Goal: Task Accomplishment & Management: Manage account settings

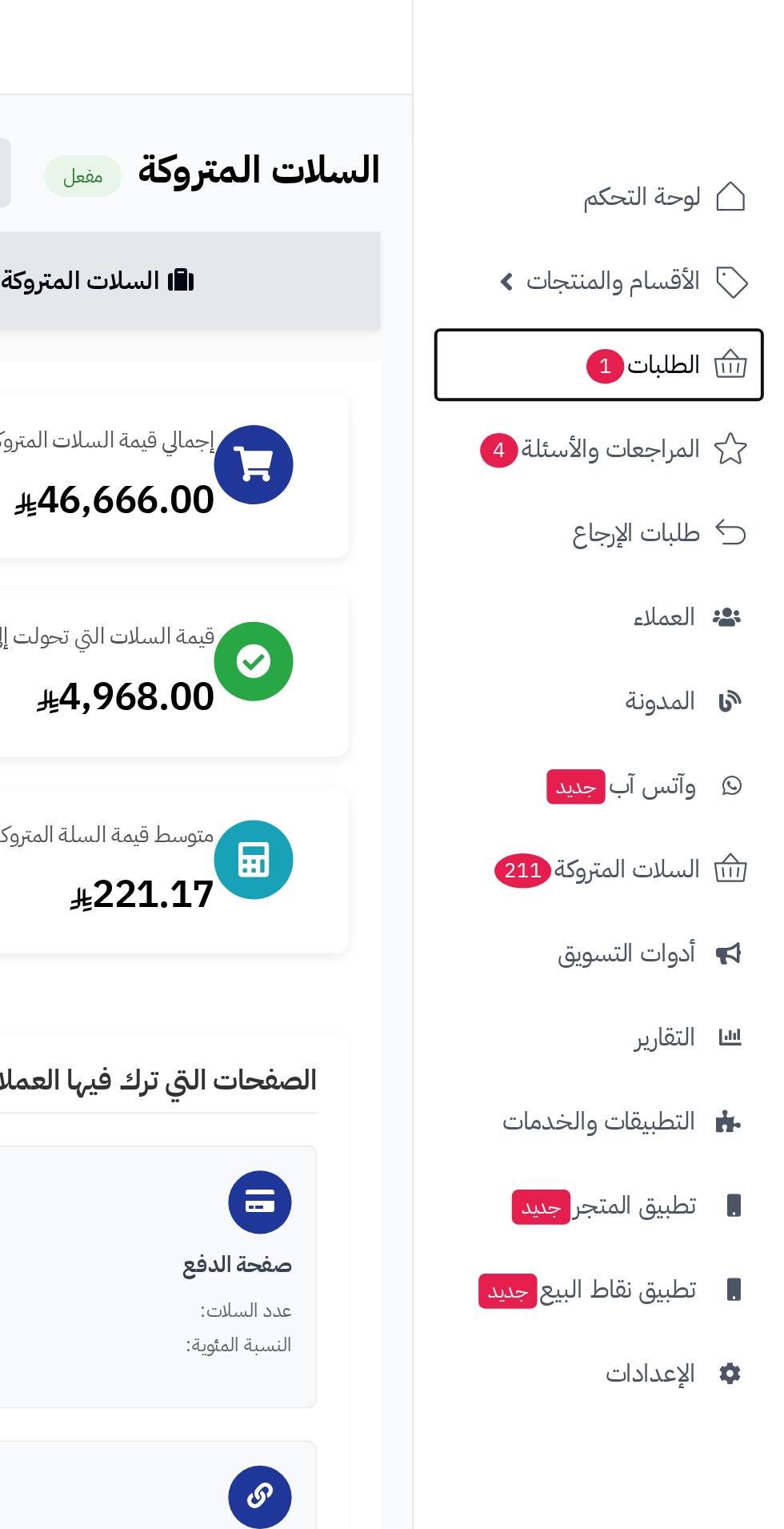
click at [732, 190] on span "الطلبات 1" at bounding box center [712, 185] width 60 height 23
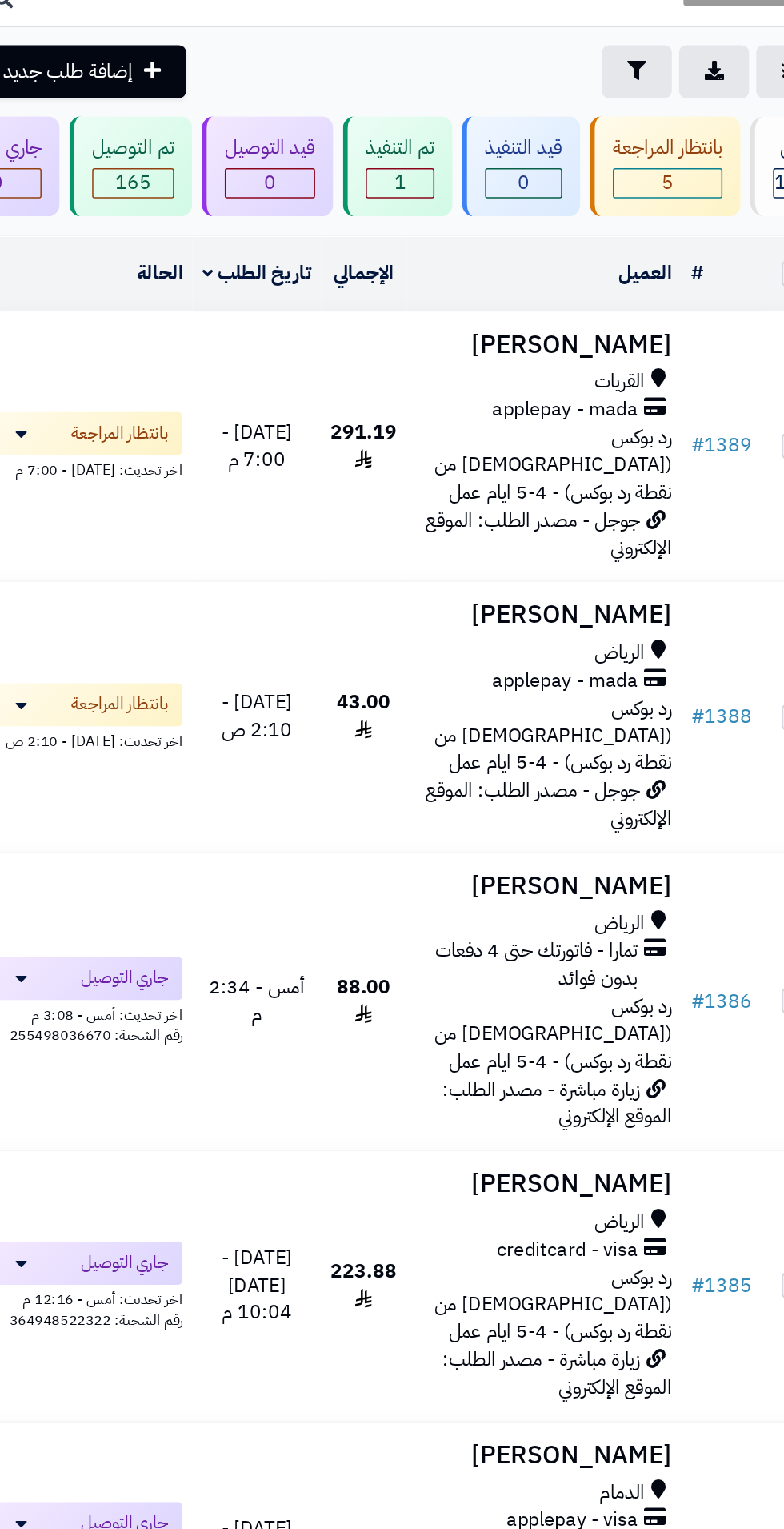
scroll to position [6, 0]
click at [402, 314] on h3 "[PERSON_NAME]" at bounding box center [390, 310] width 170 height 18
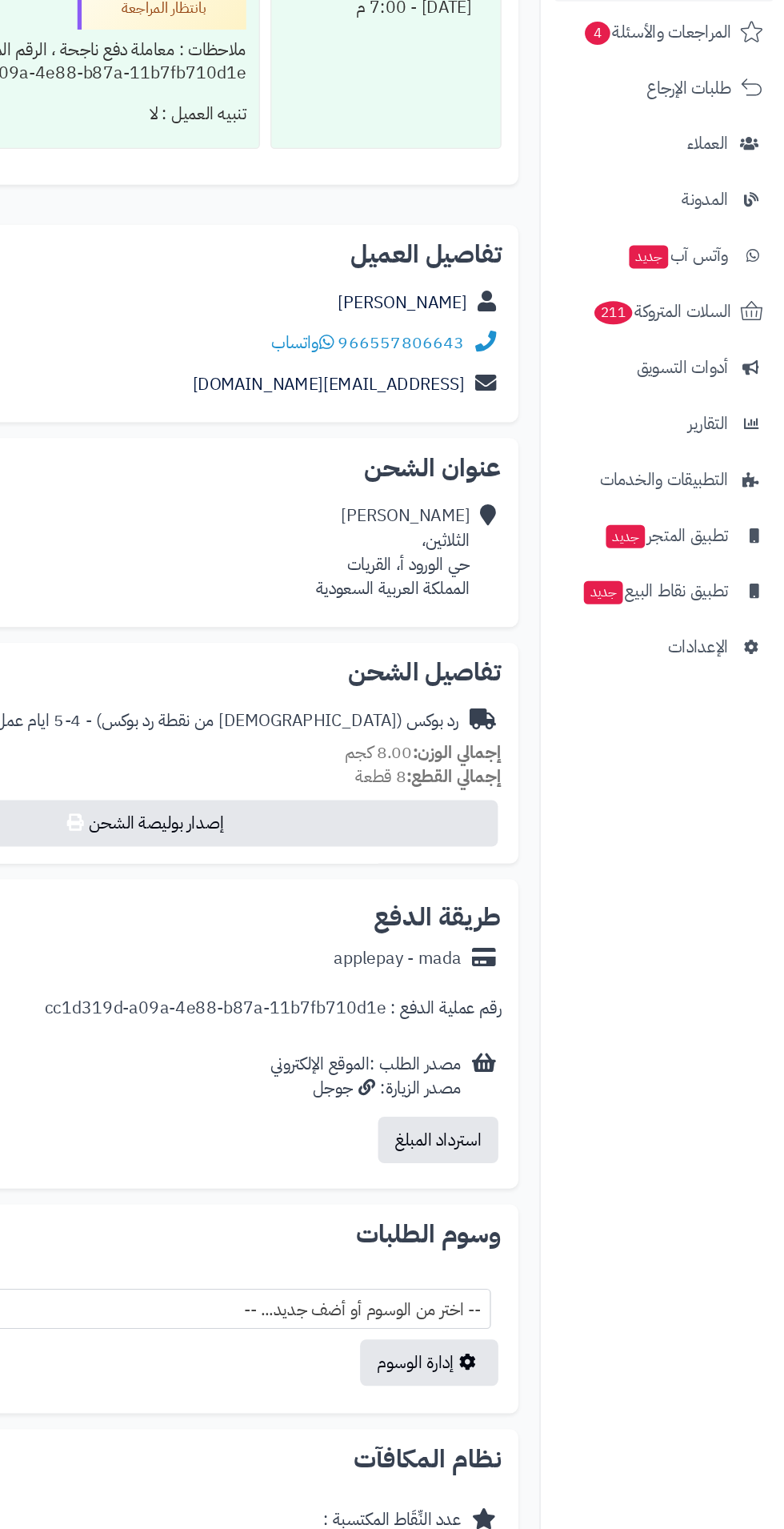
scroll to position [551, 0]
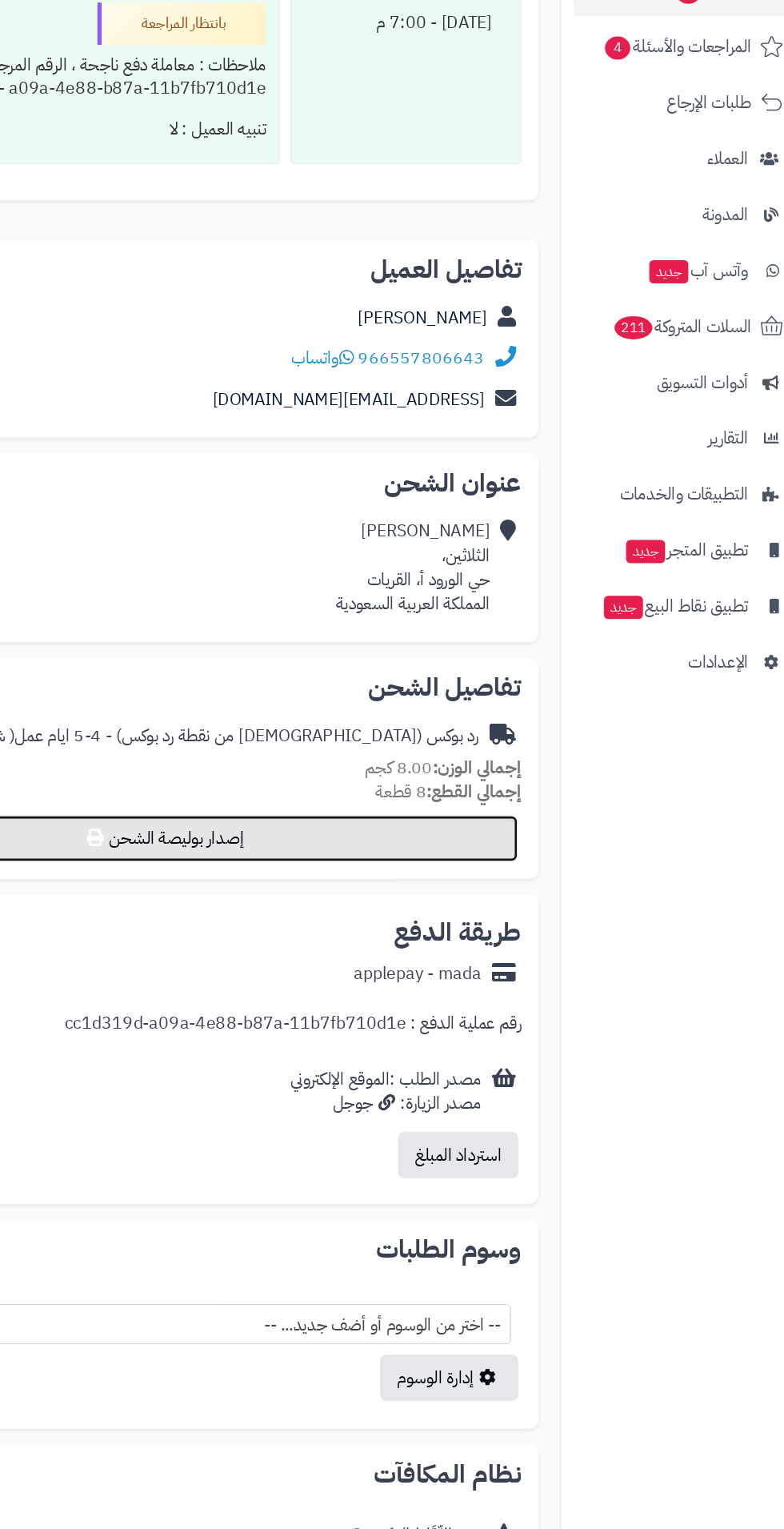
click at [313, 818] on button "إصدار بوليصة الشحن" at bounding box center [296, 827] width 539 height 35
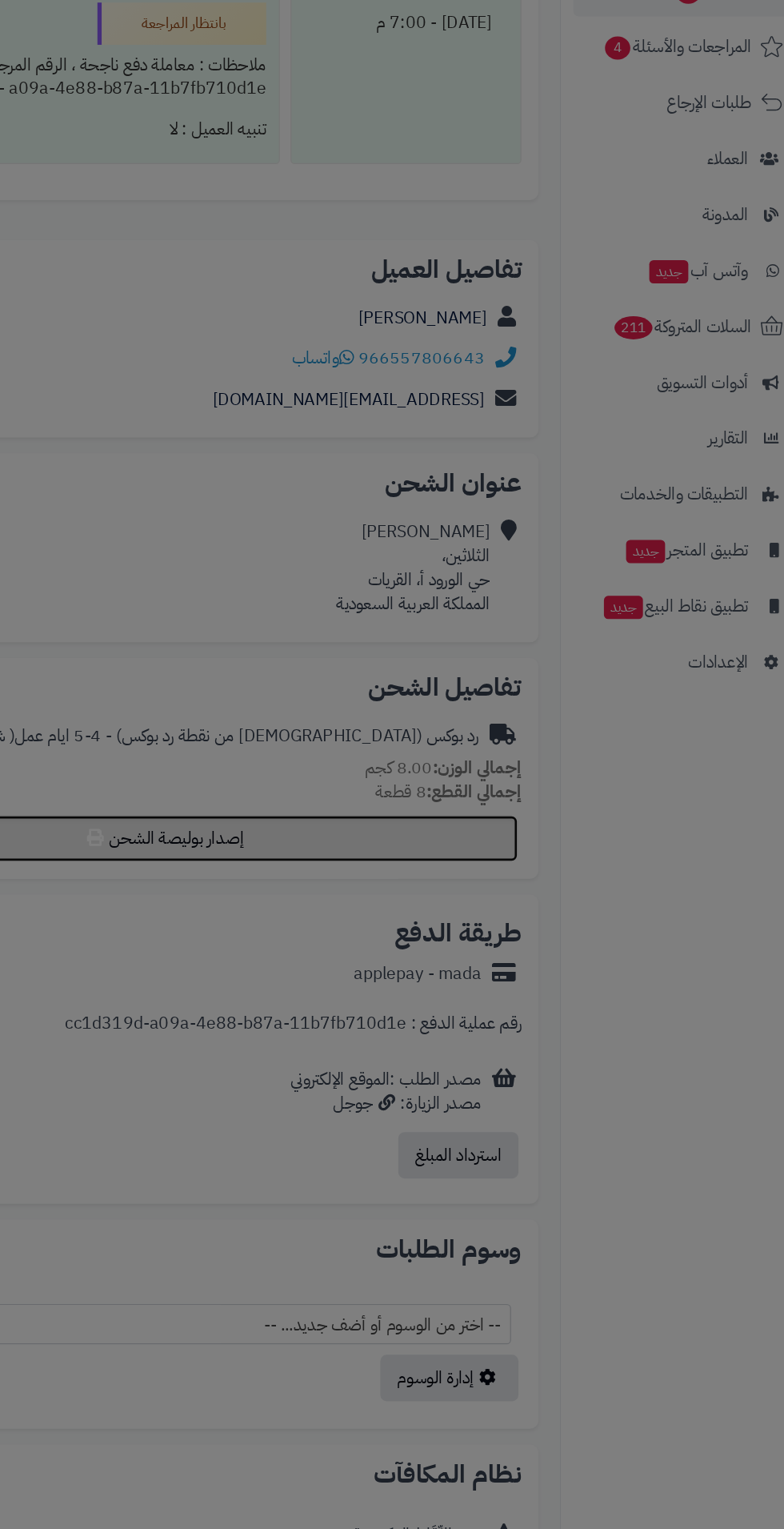
select select "******"
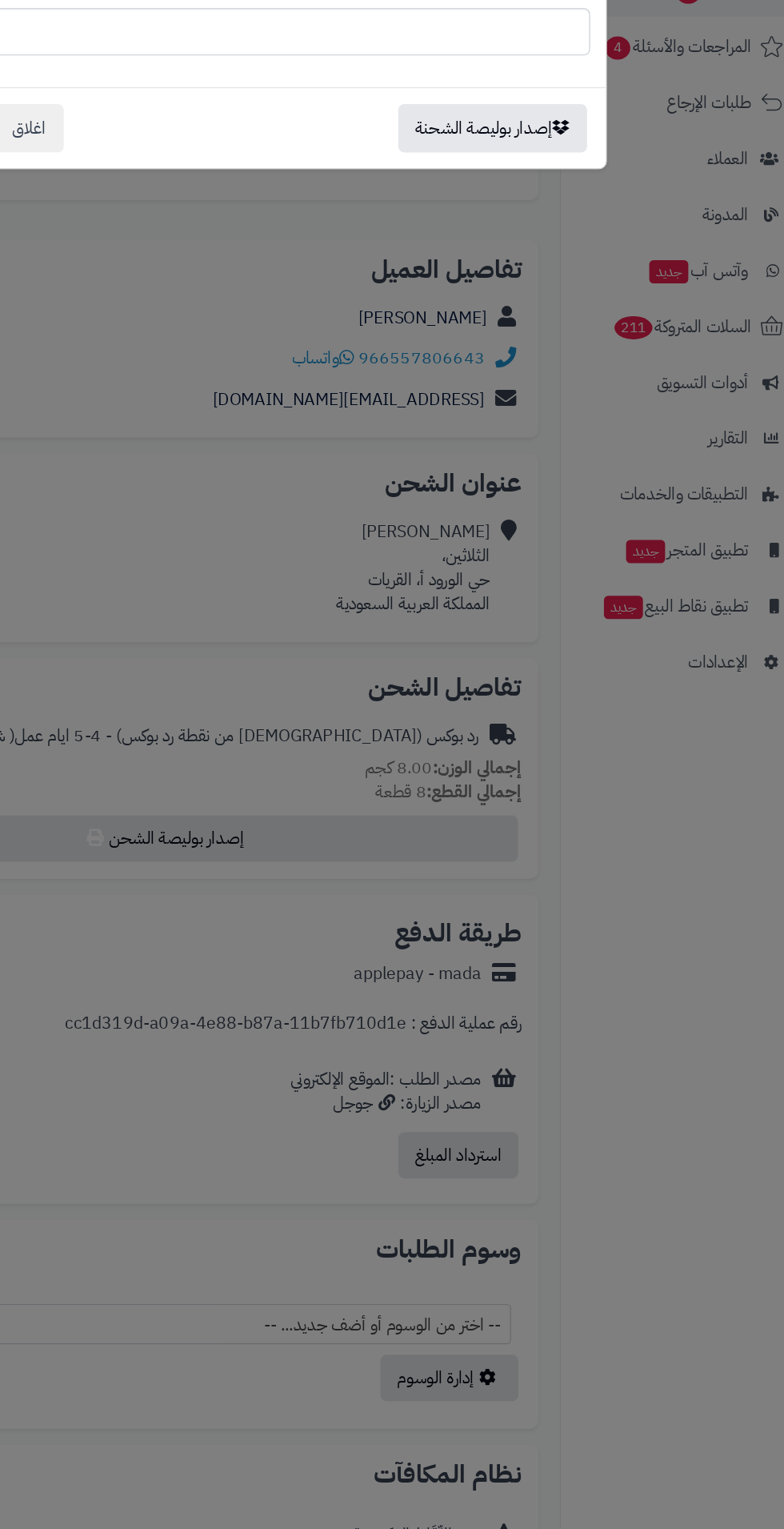
click at [346, 943] on div "**********" at bounding box center [392, 764] width 784 height 1529
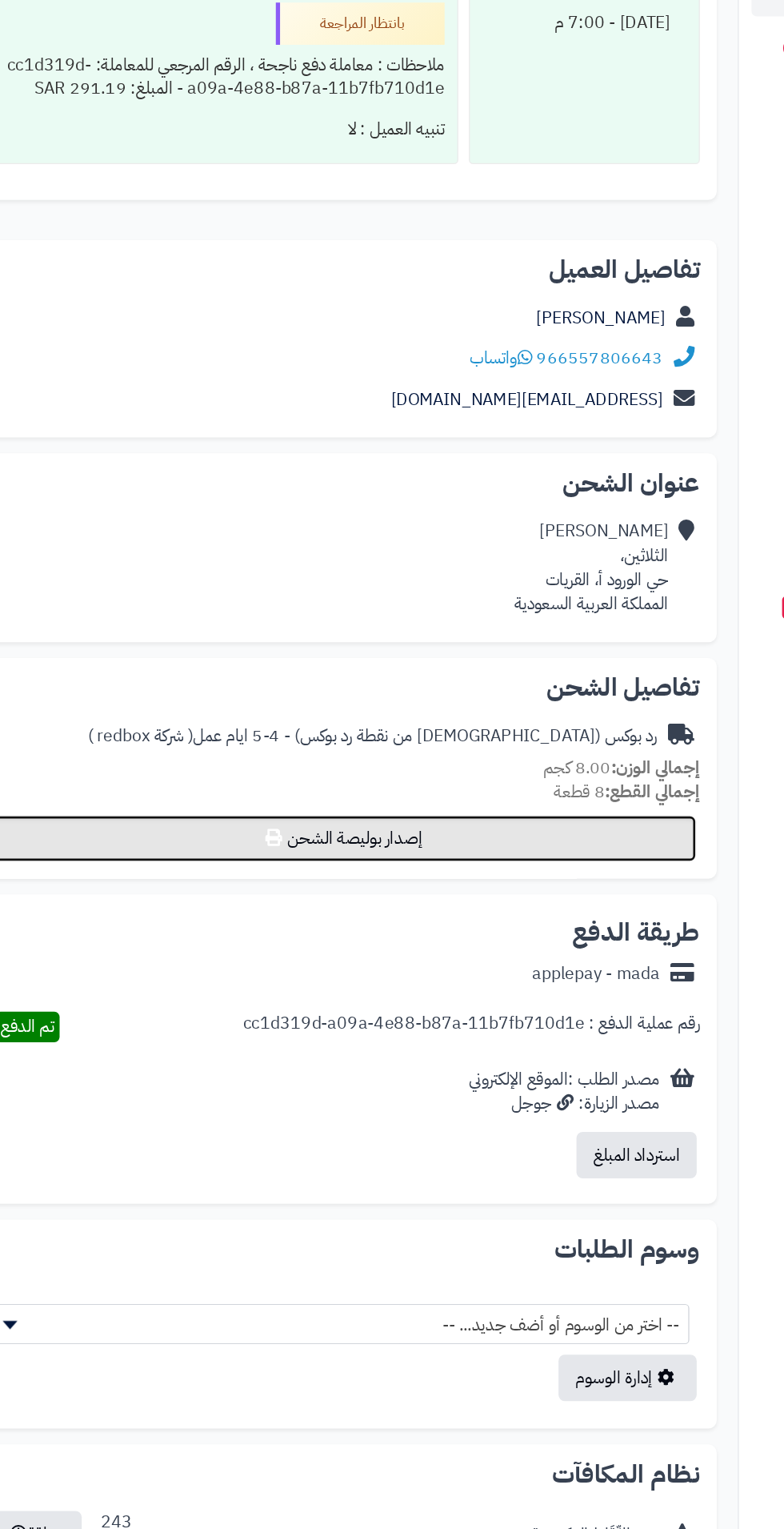
click at [182, 831] on button "إصدار بوليصة الشحن" at bounding box center [296, 827] width 539 height 35
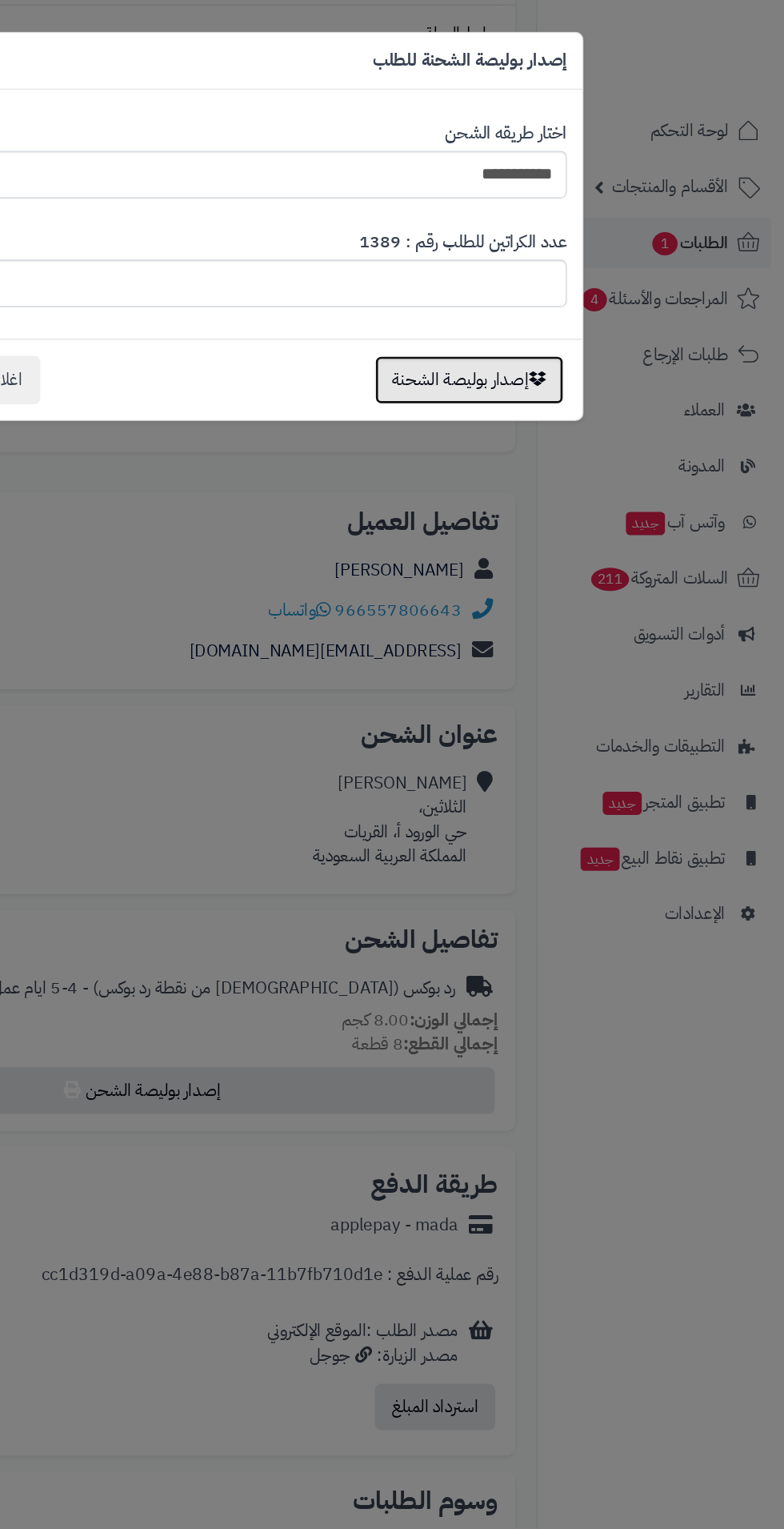
click at [550, 292] on button "إصدار بوليصة الشحنة" at bounding box center [546, 288] width 144 height 37
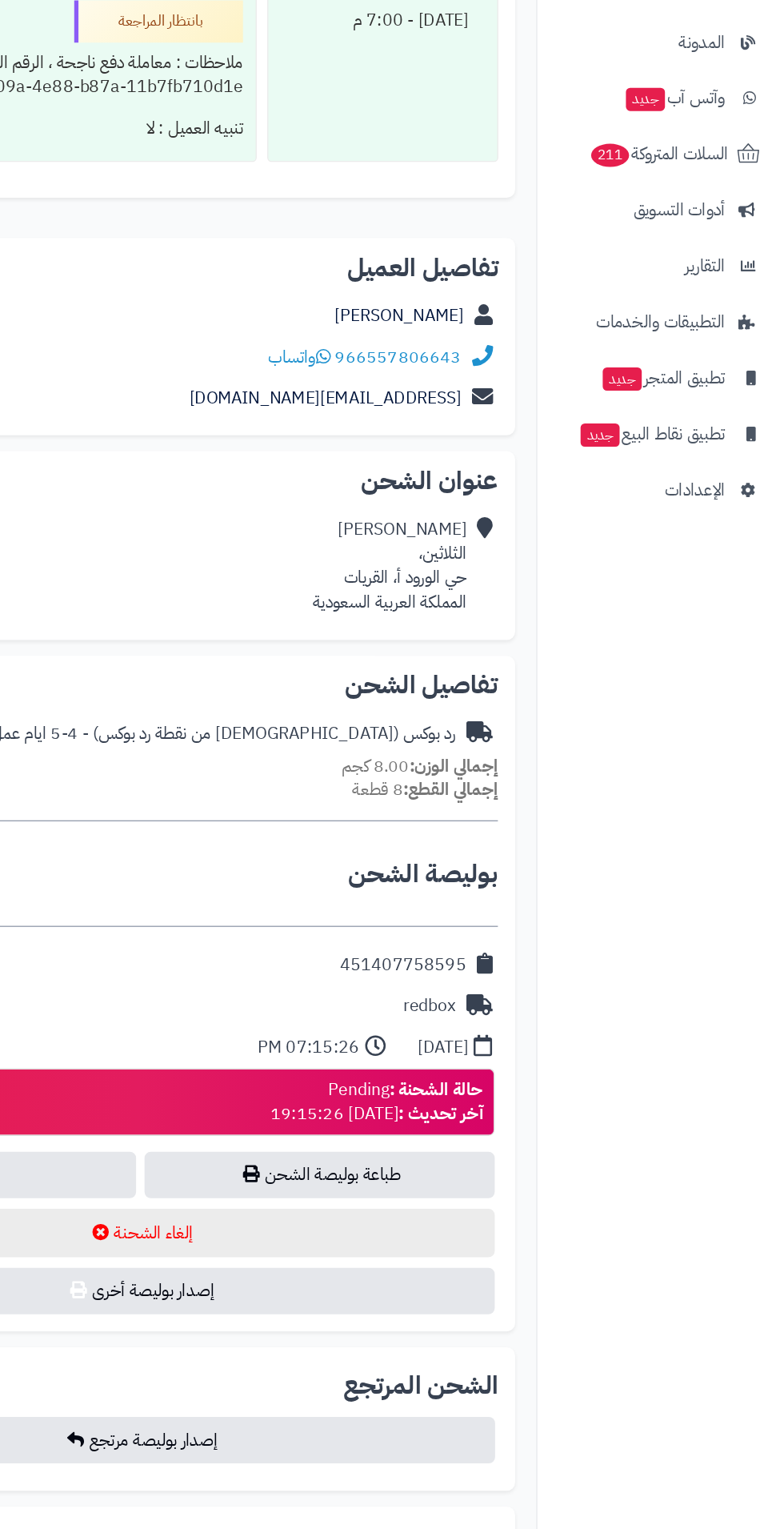
scroll to position [551, 0]
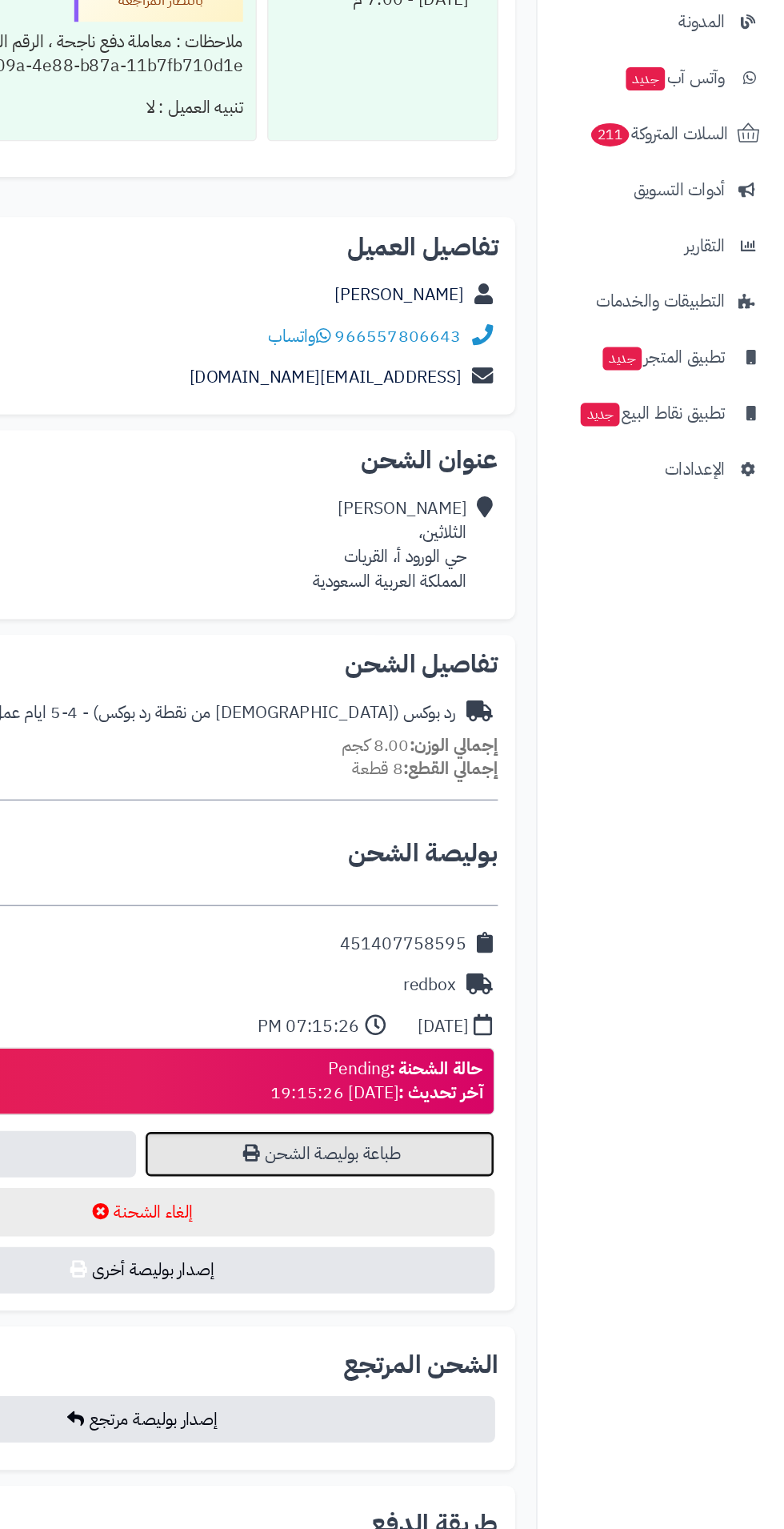
click at [444, 1219] on link "طباعة بوليصة الشحن" at bounding box center [432, 1213] width 267 height 35
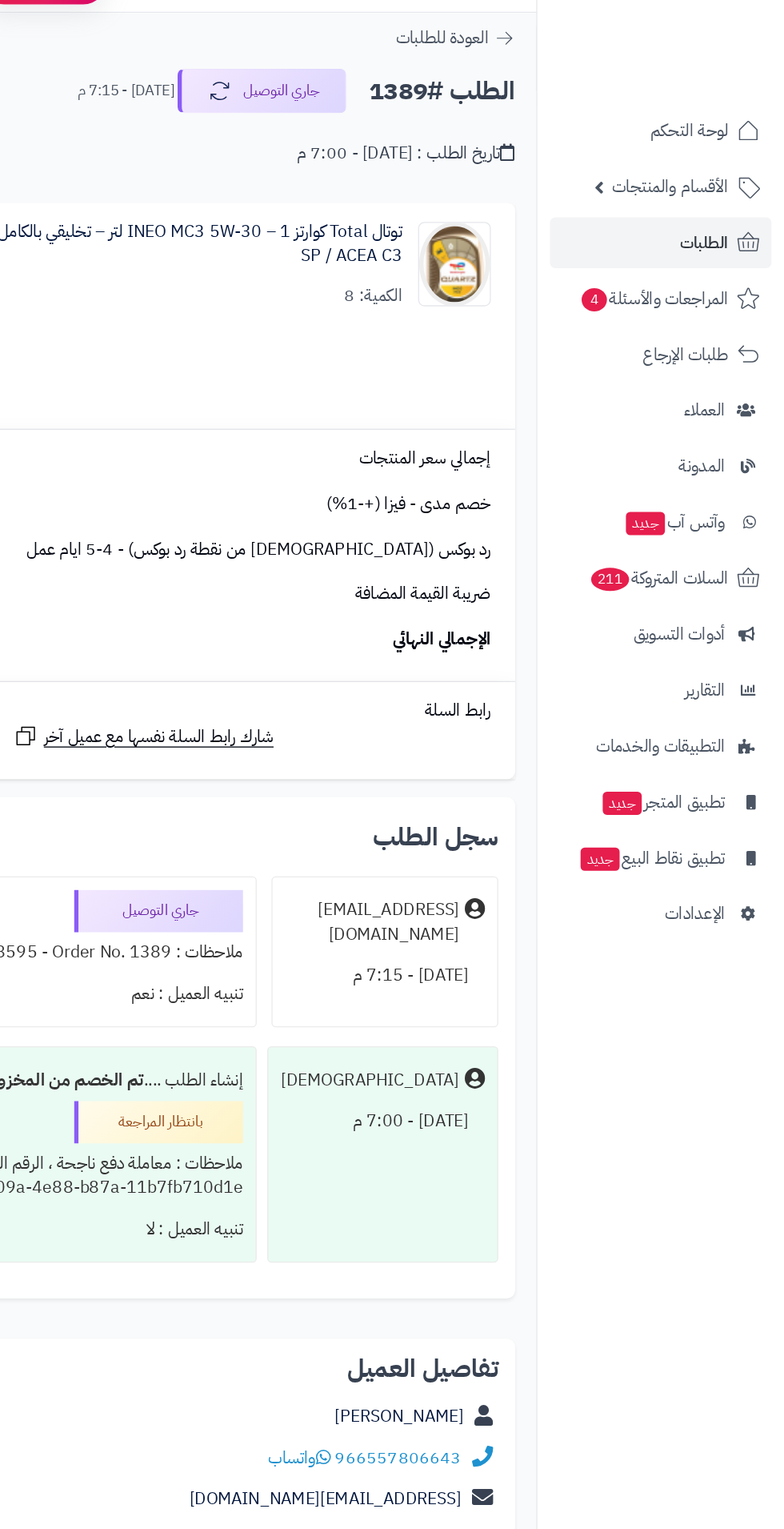
scroll to position [0, 0]
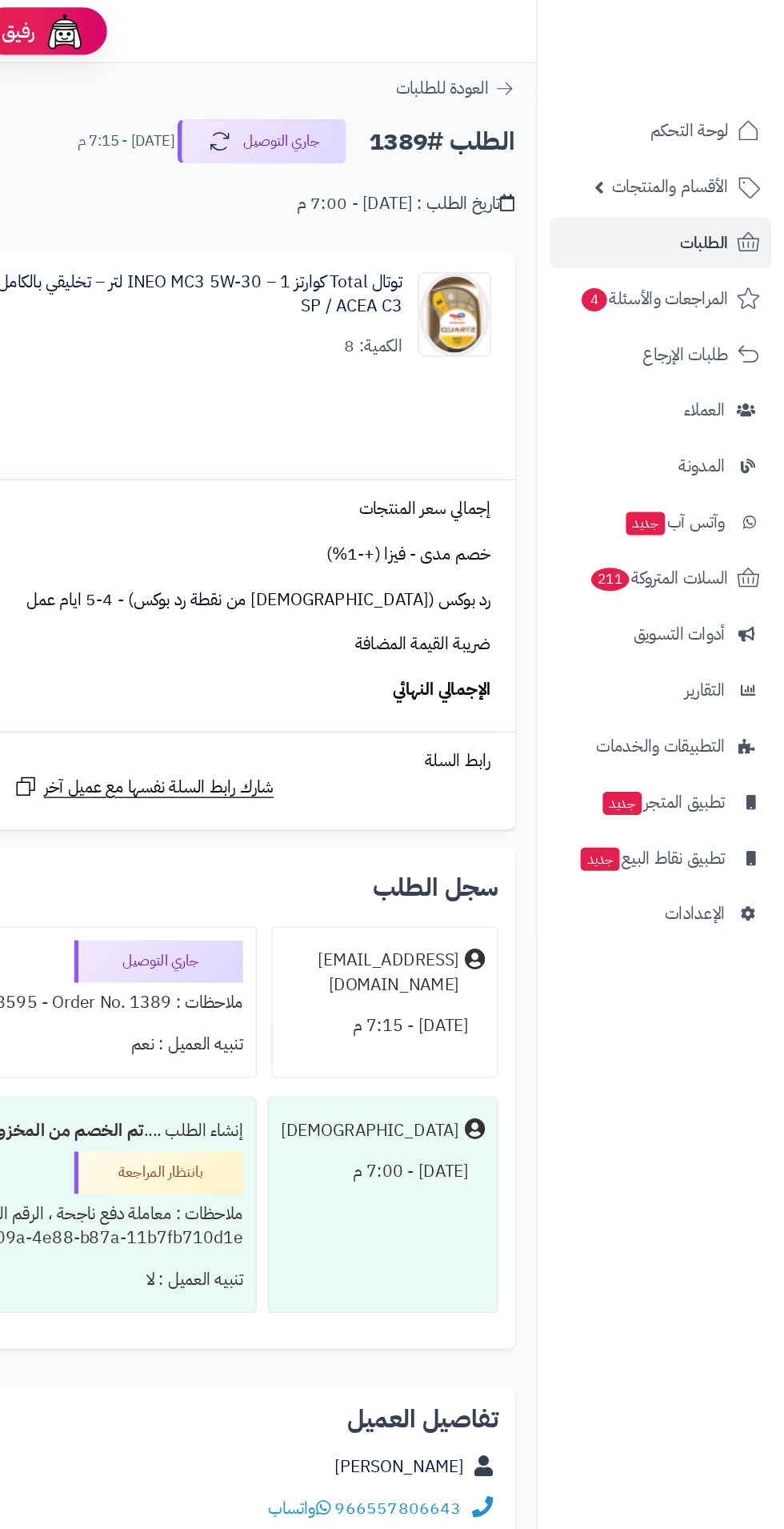
click at [726, 147] on span "الأقسام والمنتجات" at bounding box center [697, 142] width 88 height 23
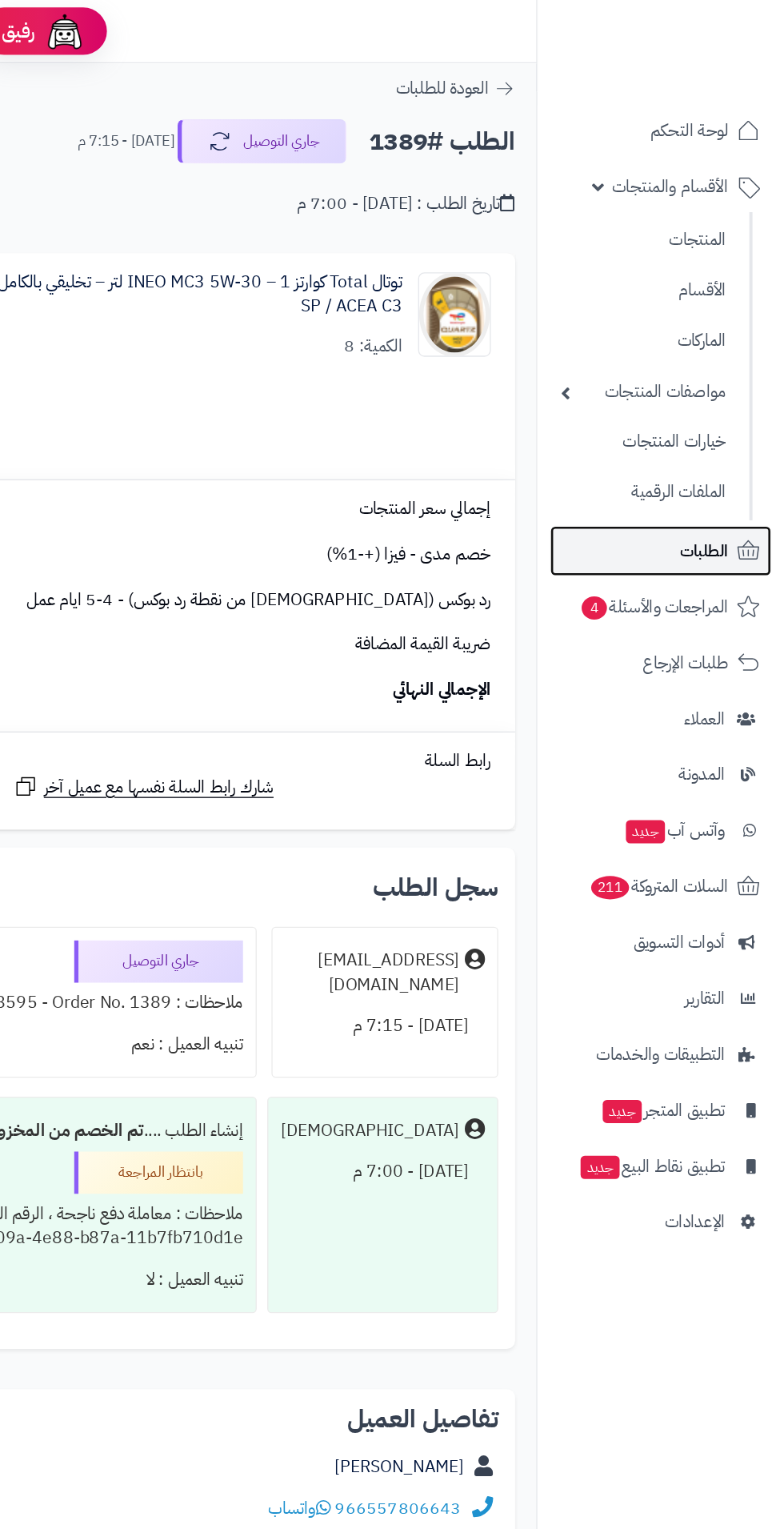
click at [713, 413] on span "الطلبات" at bounding box center [724, 418] width 37 height 23
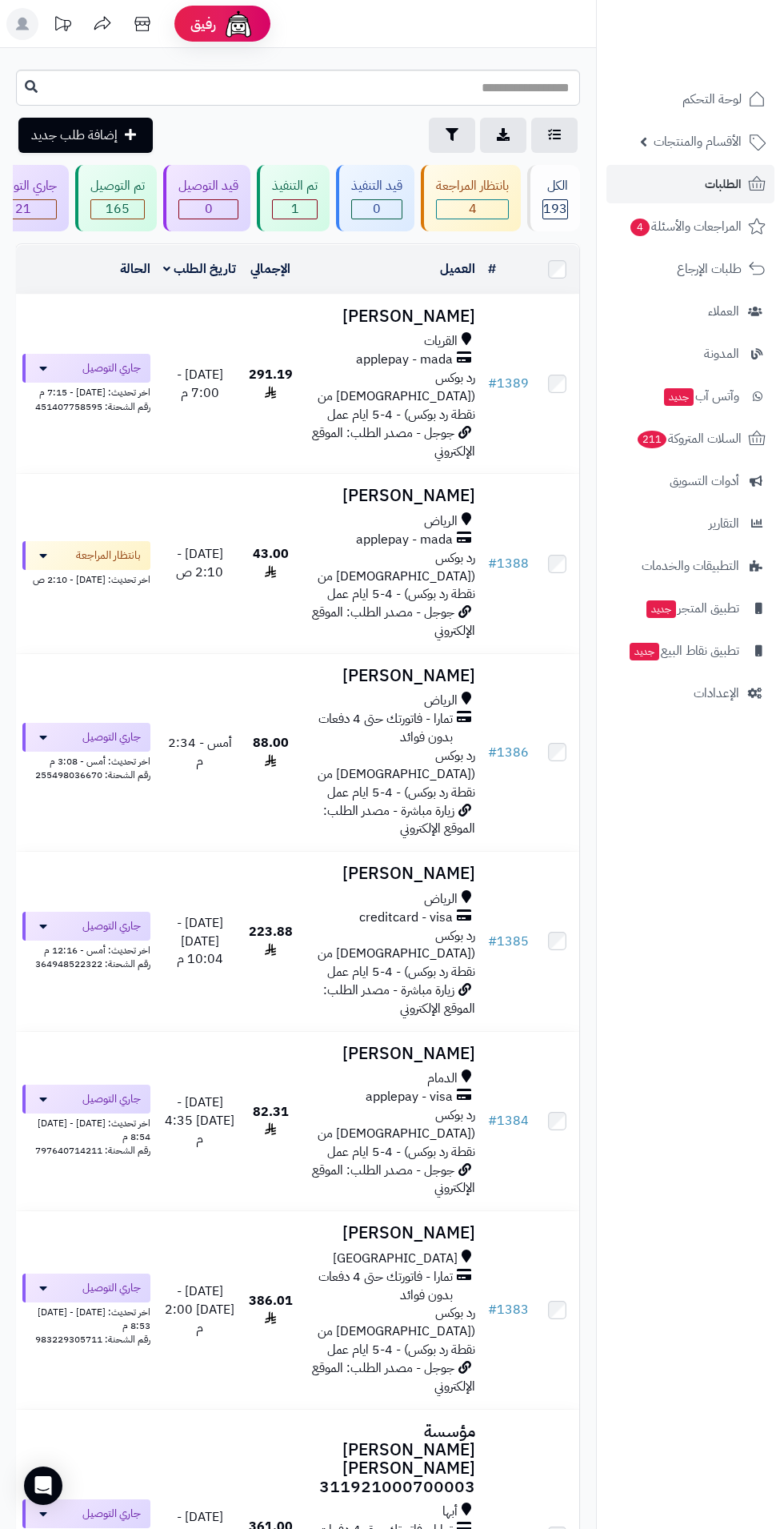
click at [390, 487] on h3 "[PERSON_NAME]" at bounding box center [390, 495] width 170 height 18
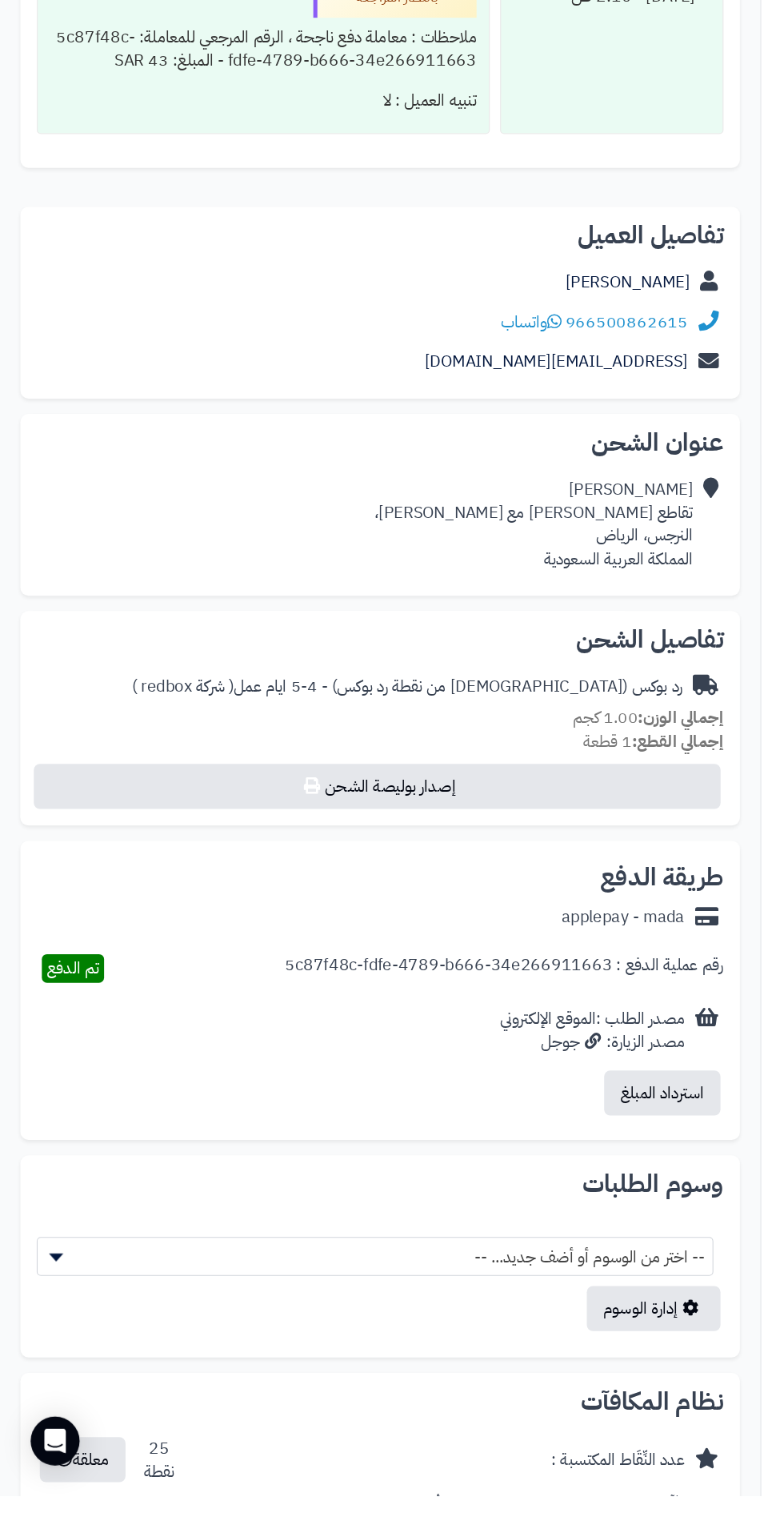
scroll to position [395, 0]
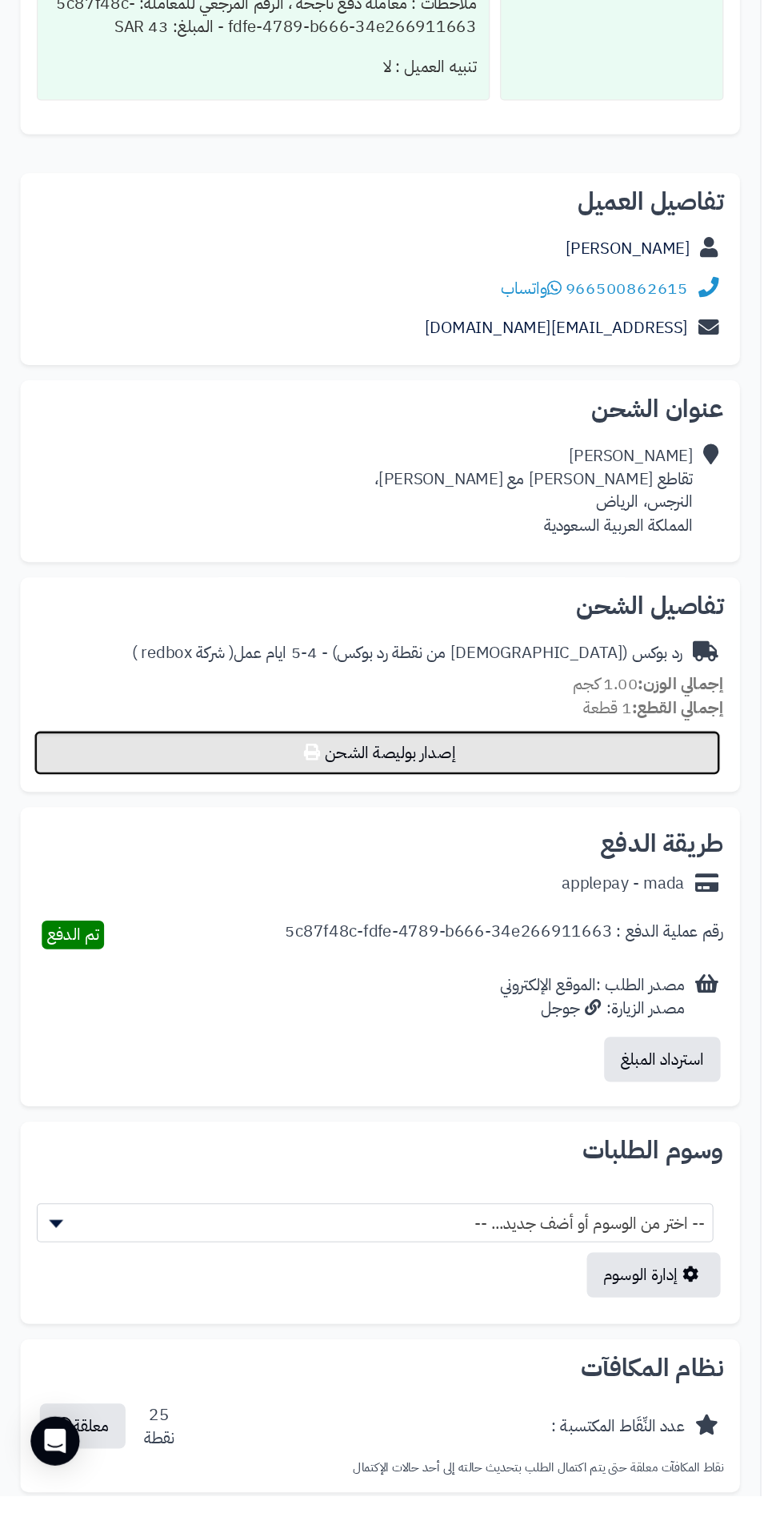
click at [451, 947] on button "إصدار بوليصة الشحن" at bounding box center [296, 946] width 539 height 35
select select "******"
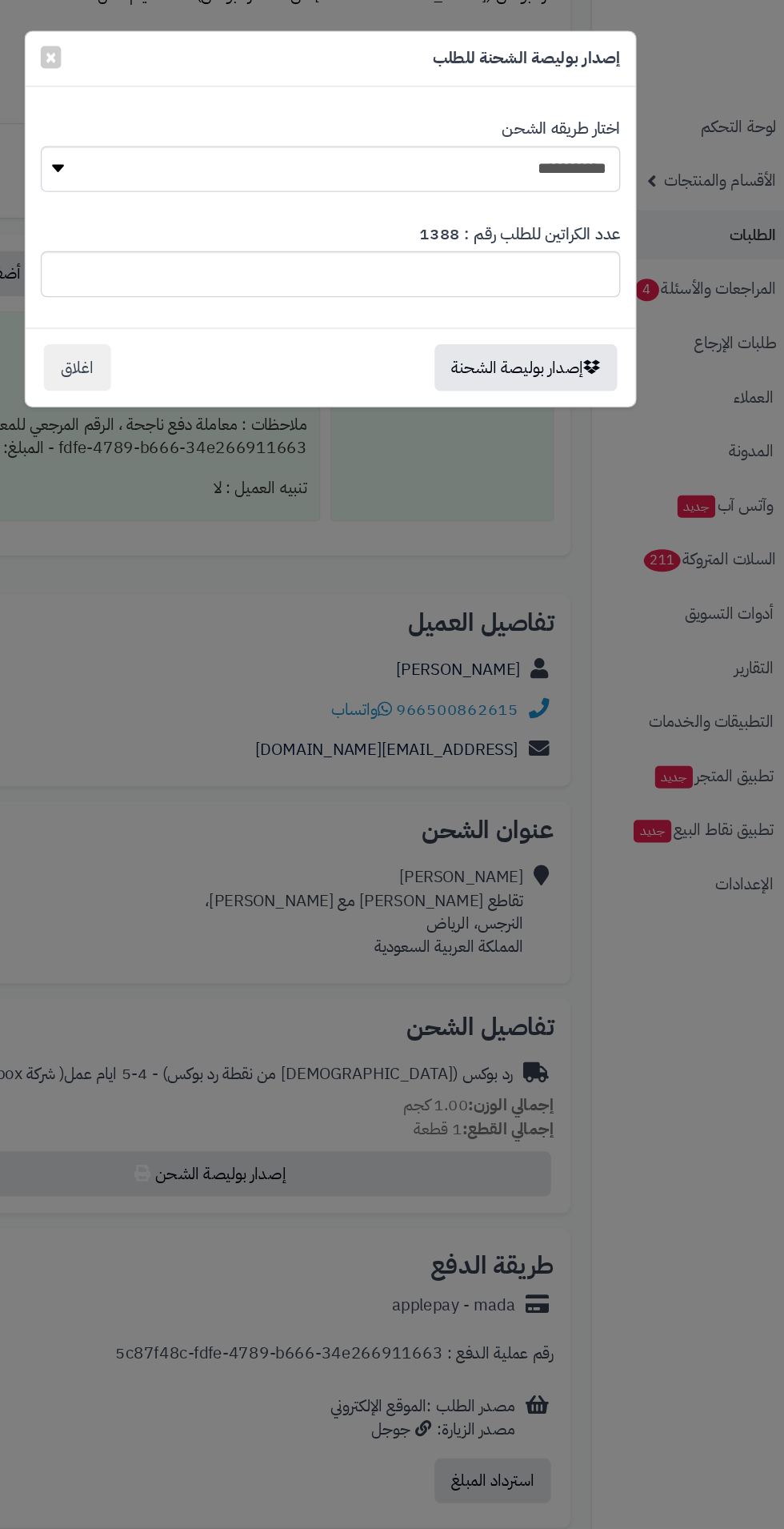
scroll to position [420, 0]
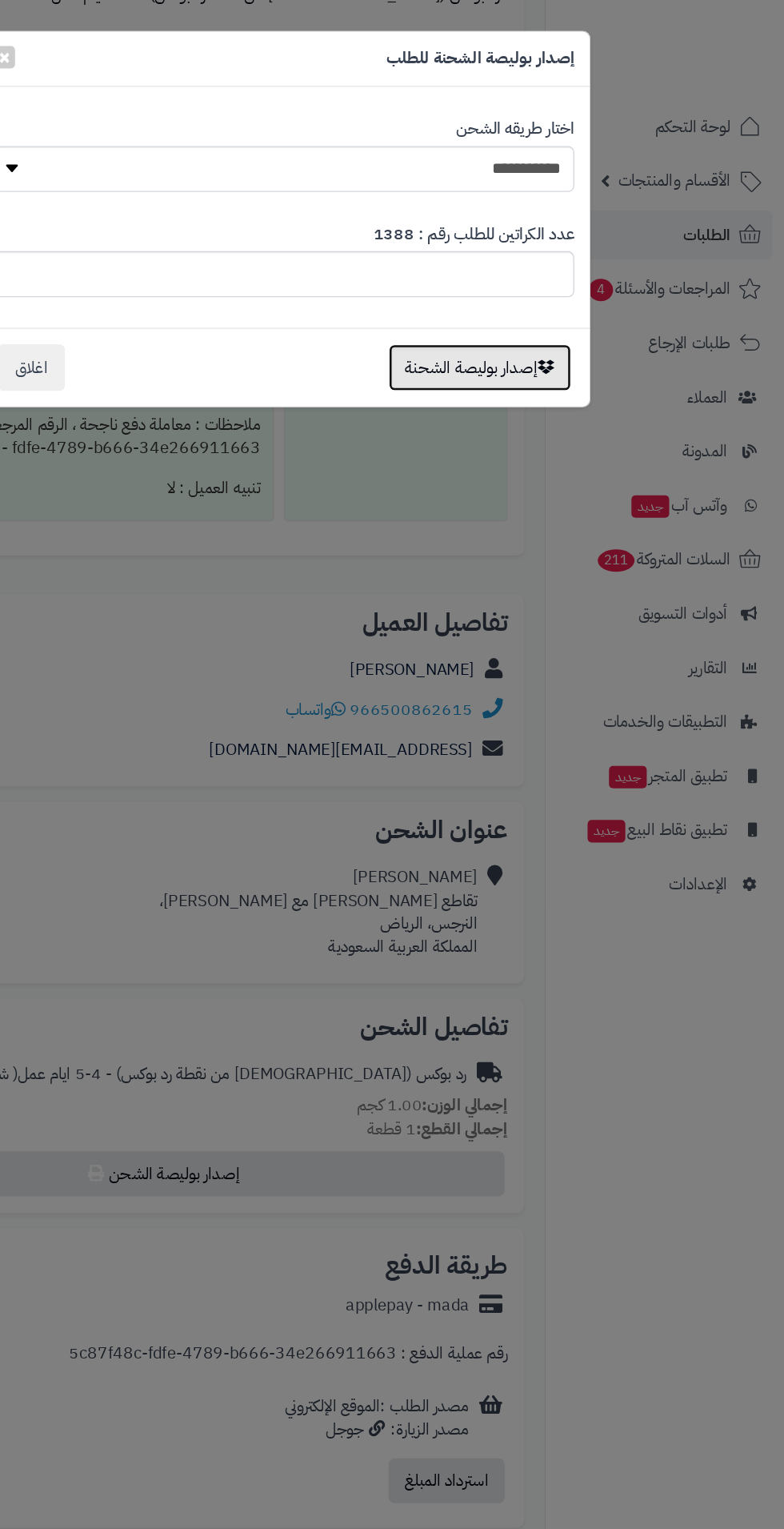
click at [521, 300] on button "إصدار بوليصة الشحنة" at bounding box center [546, 288] width 144 height 37
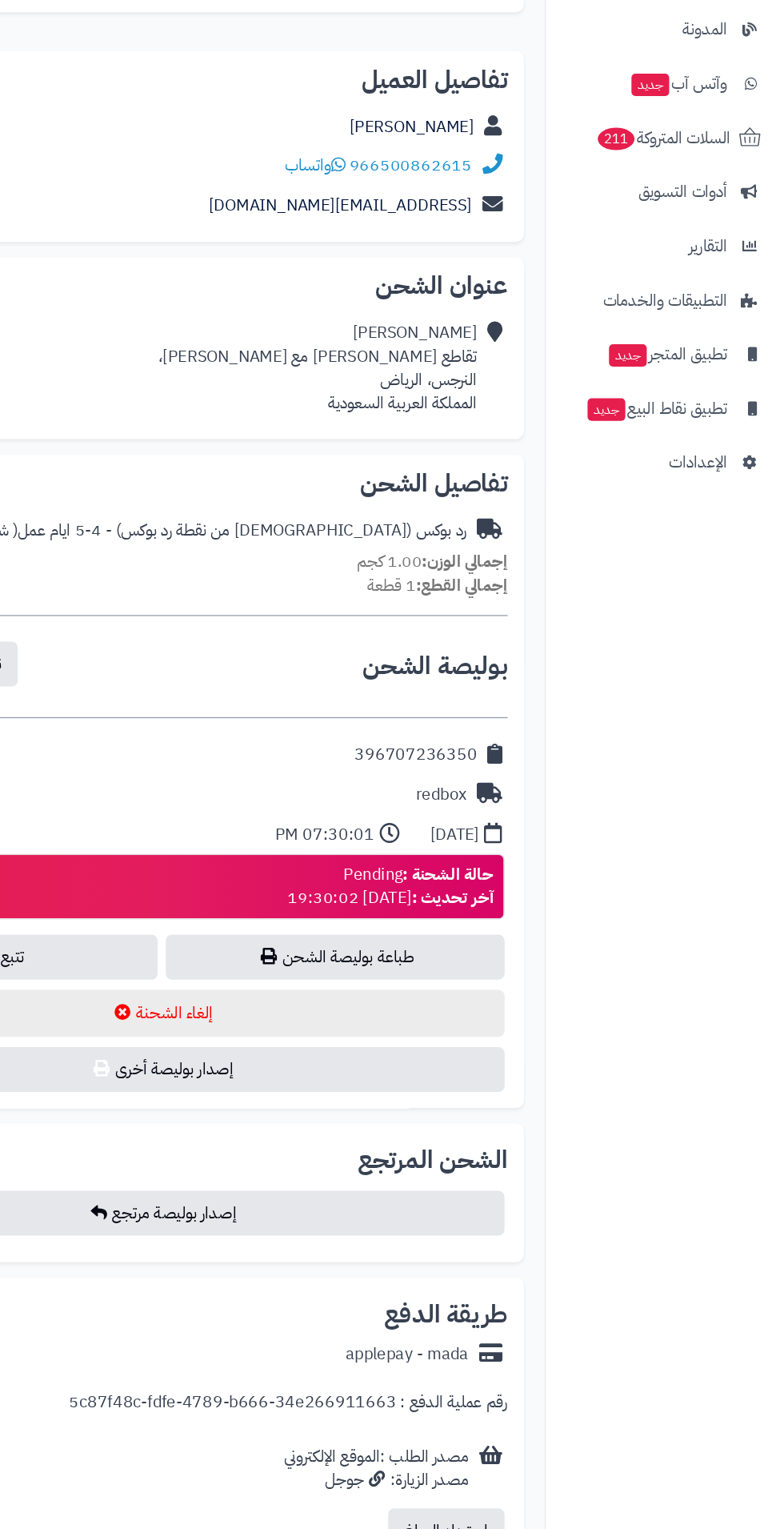
scroll to position [649, 0]
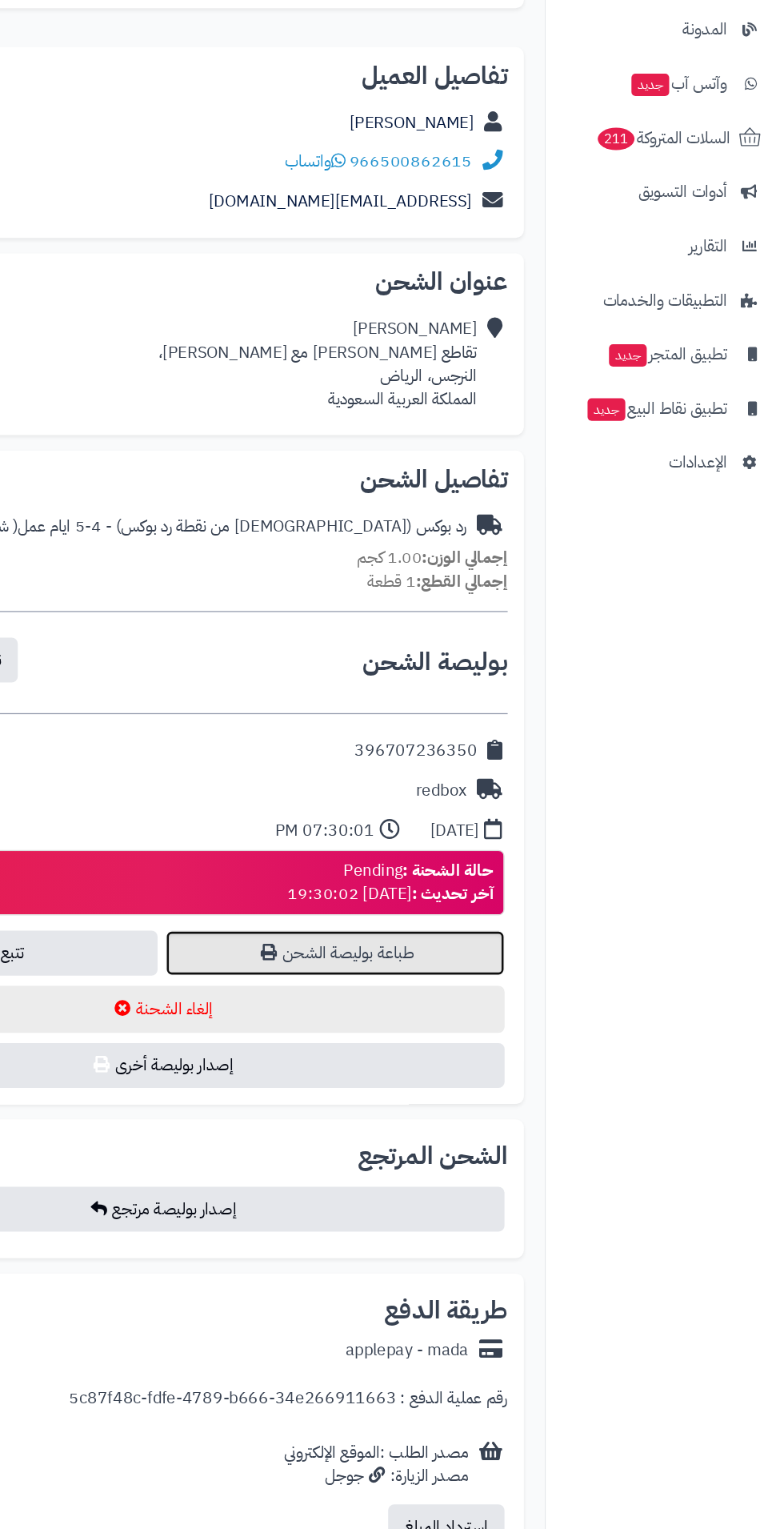
click at [438, 1077] on link "طباعة بوليصة الشحن" at bounding box center [432, 1077] width 267 height 35
